Goal: Information Seeking & Learning: Learn about a topic

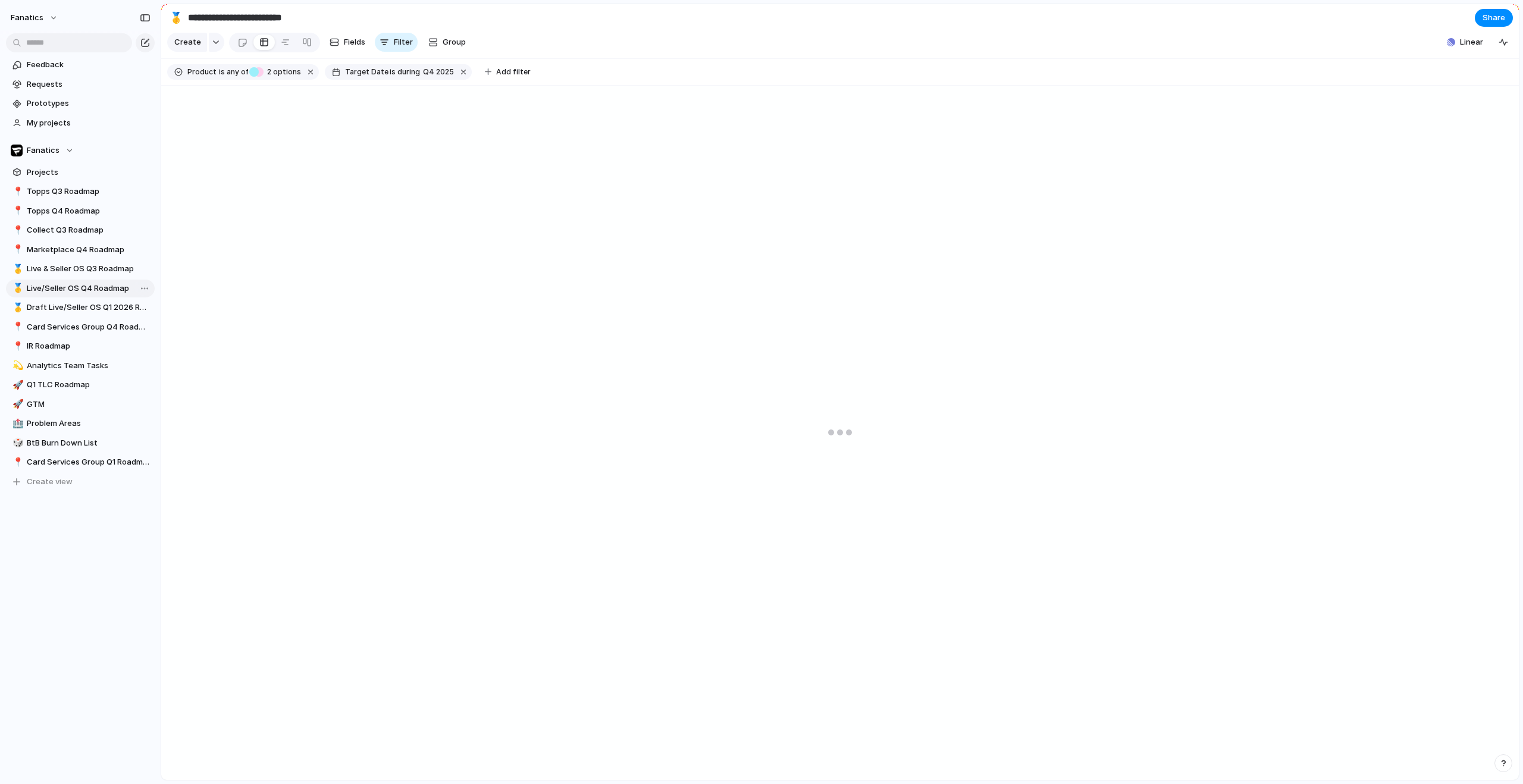
click at [100, 290] on span "Live/Seller OS Q4 Roadmap" at bounding box center [89, 288] width 124 height 12
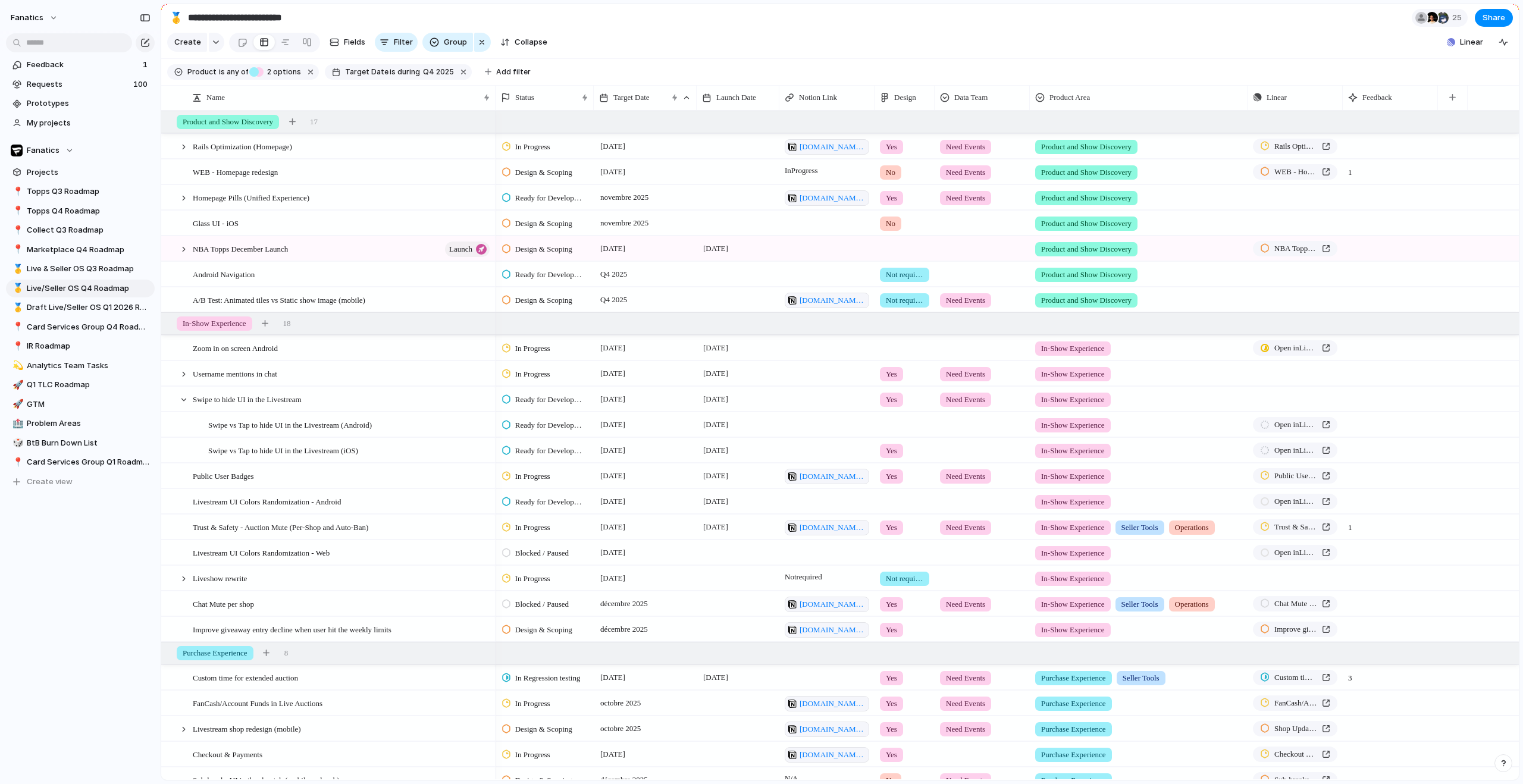
click at [609, 30] on section "**********" at bounding box center [840, 17] width 1358 height 27
